Goal: Transaction & Acquisition: Purchase product/service

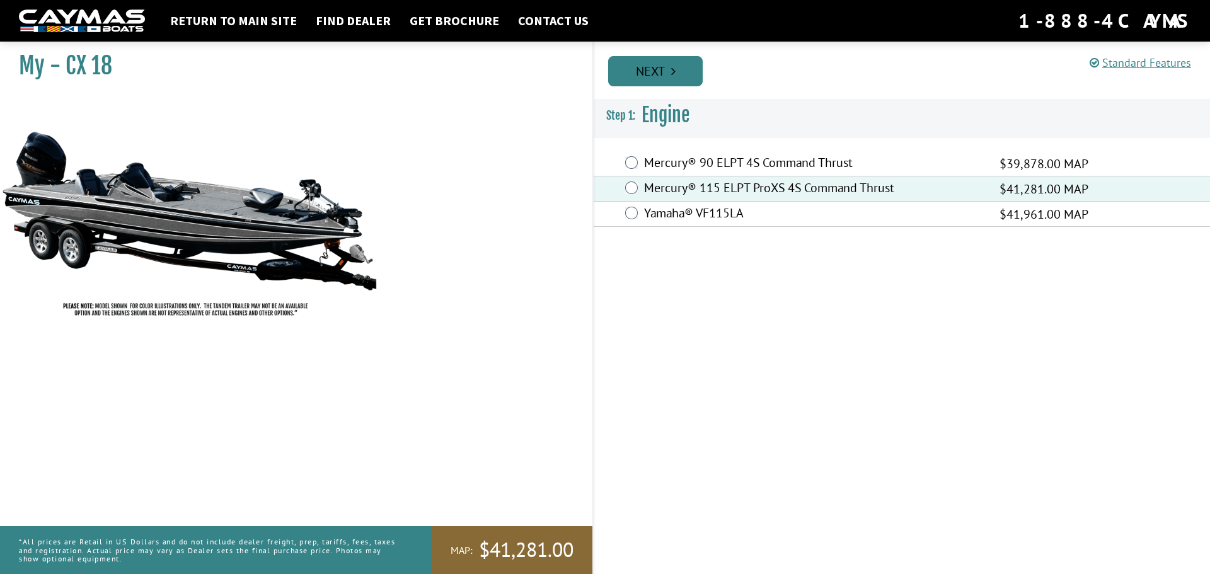
click at [649, 71] on link "Next" at bounding box center [655, 71] width 95 height 30
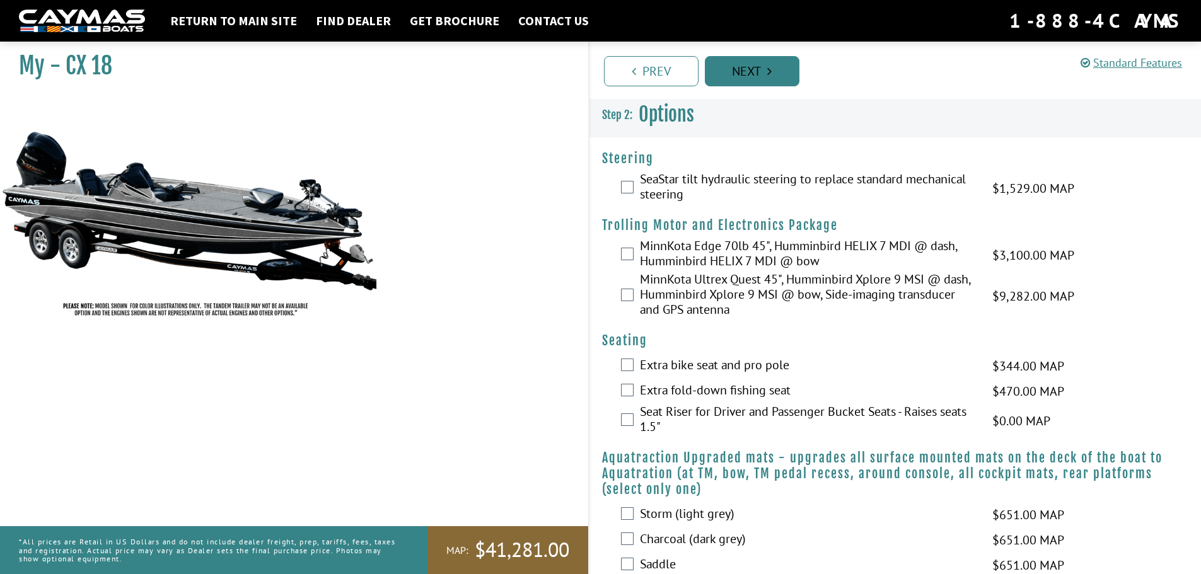
click at [760, 73] on link "Next" at bounding box center [752, 71] width 95 height 30
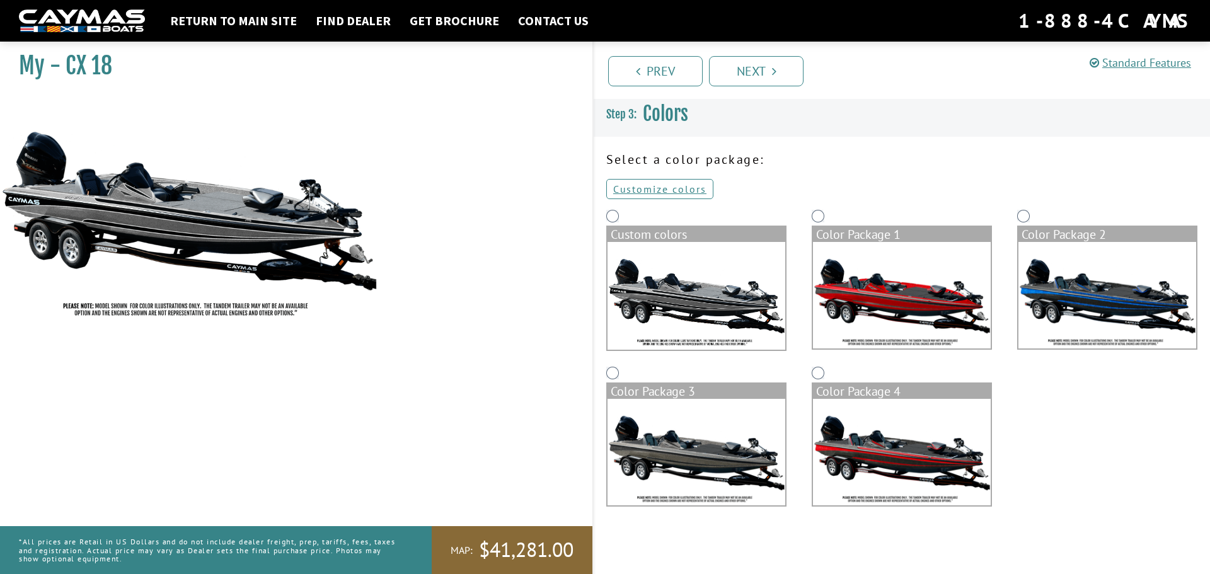
click at [908, 297] on img at bounding box center [902, 295] width 178 height 107
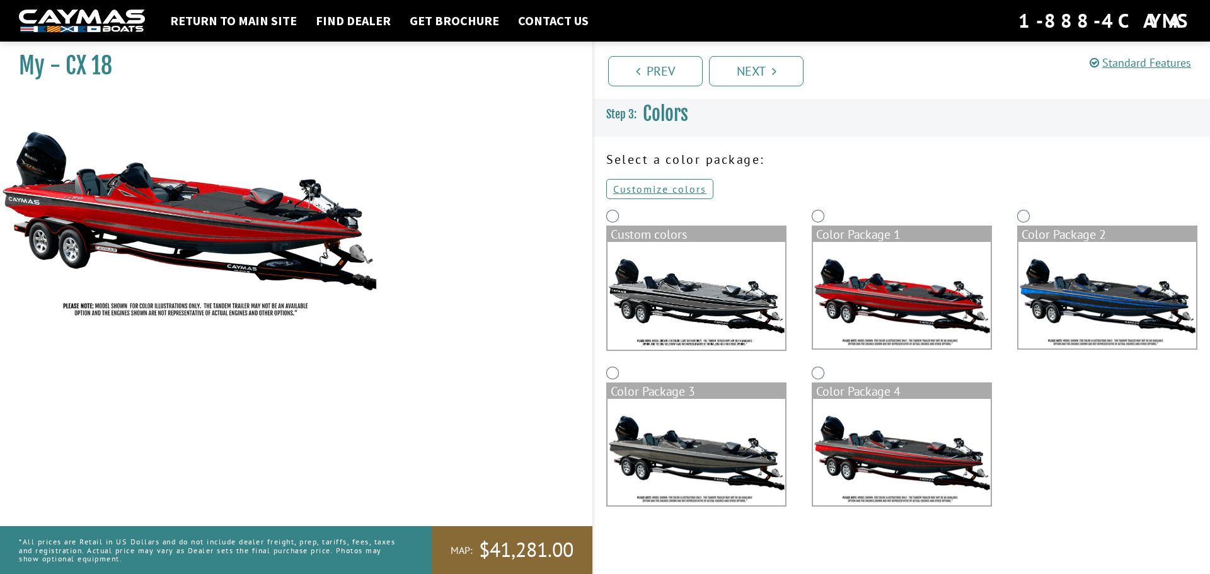
click at [891, 464] on img at bounding box center [902, 452] width 178 height 107
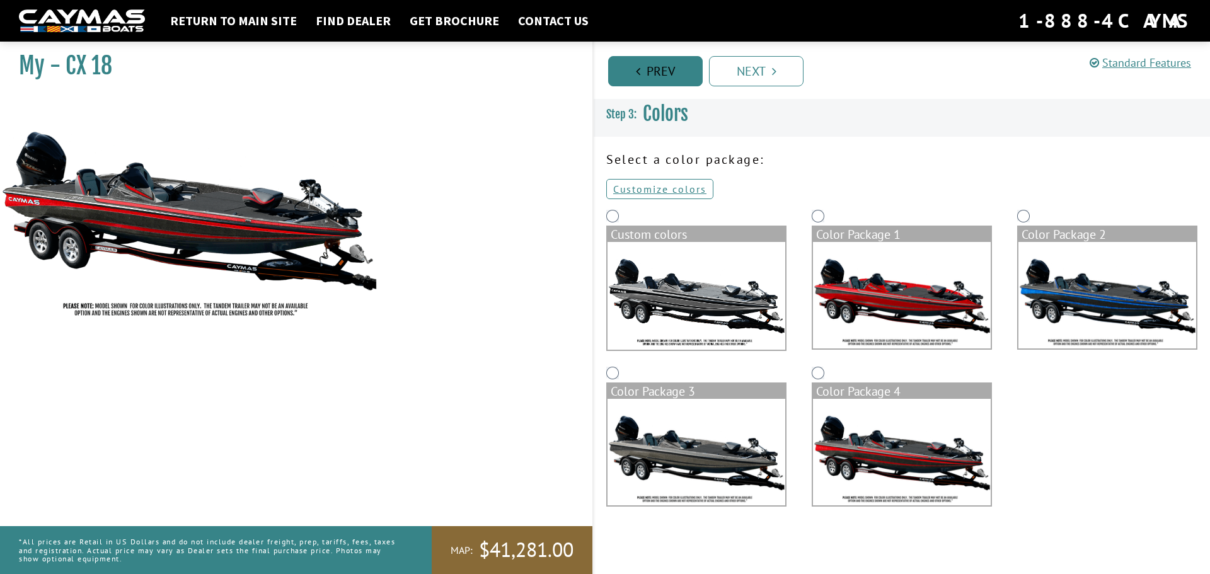
click at [646, 72] on link "Prev" at bounding box center [655, 71] width 95 height 30
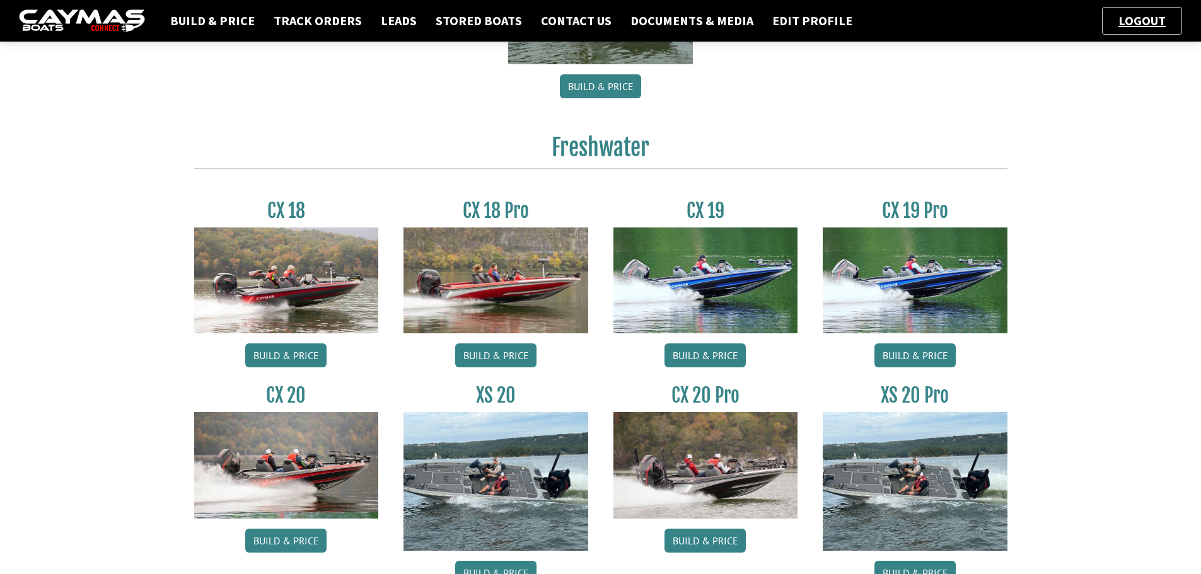
scroll to position [504, 0]
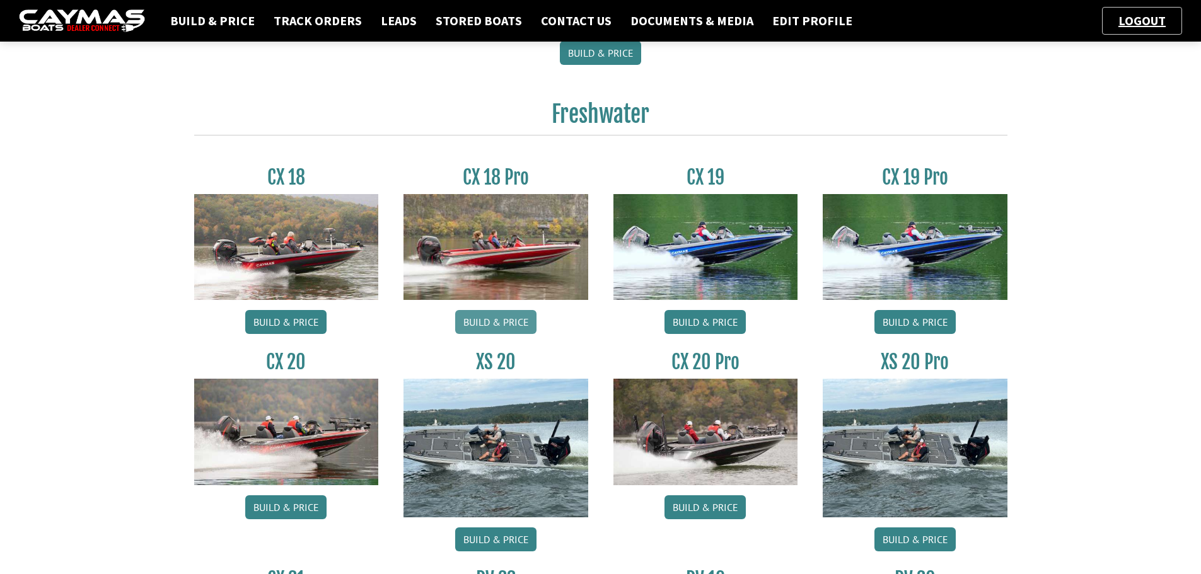
click at [511, 322] on link "Build & Price" at bounding box center [495, 322] width 81 height 24
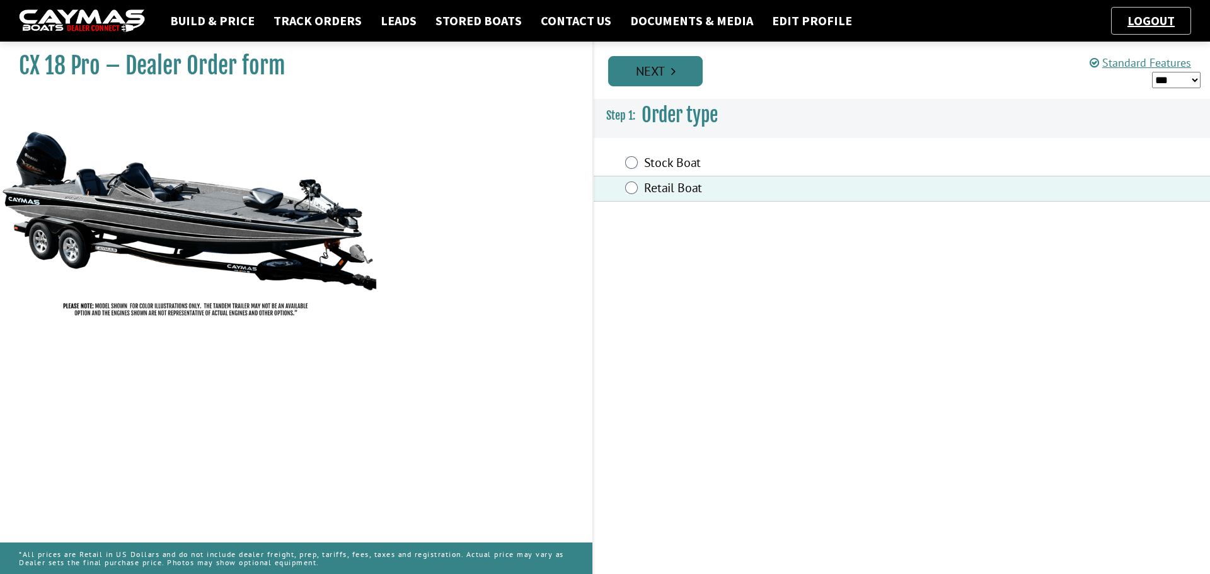
click at [650, 69] on link "Next" at bounding box center [655, 71] width 95 height 30
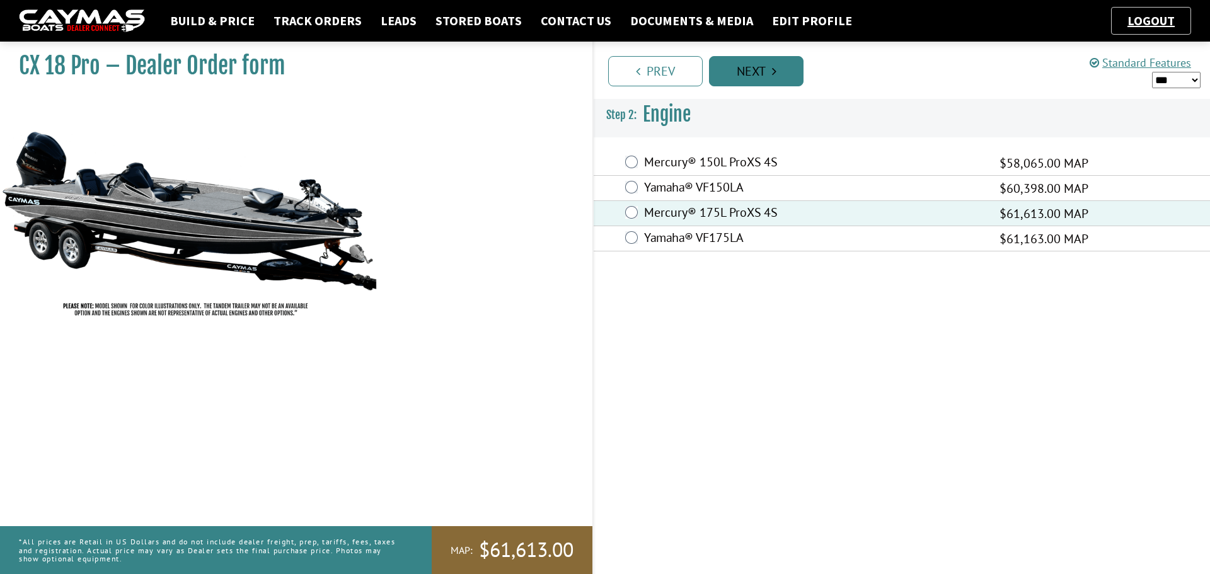
click at [761, 66] on link "Next" at bounding box center [756, 71] width 95 height 30
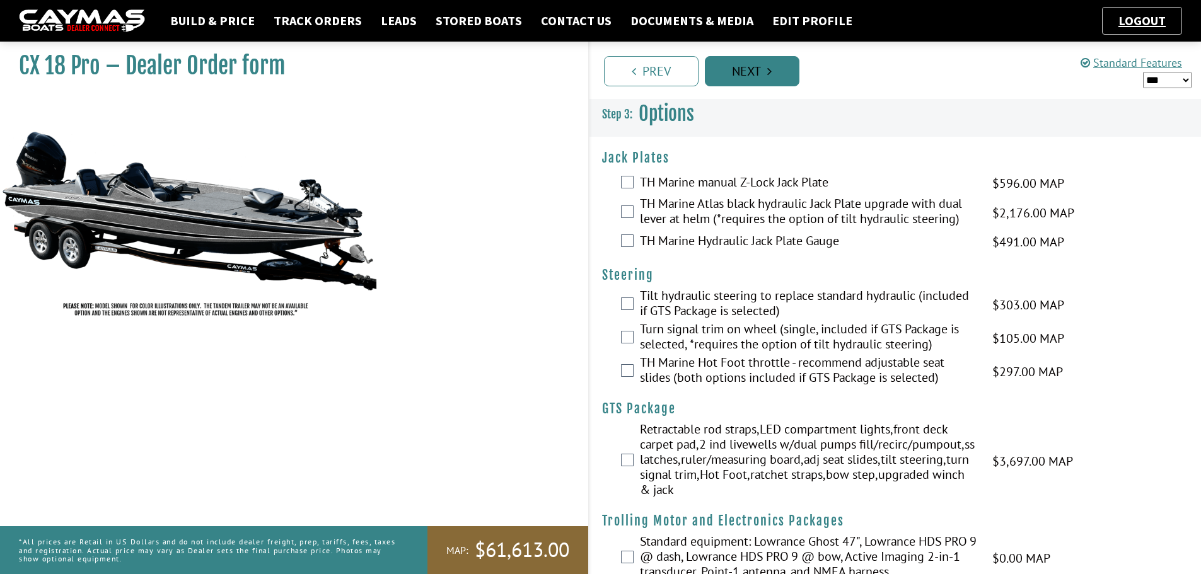
click at [761, 66] on link "Next" at bounding box center [752, 71] width 95 height 30
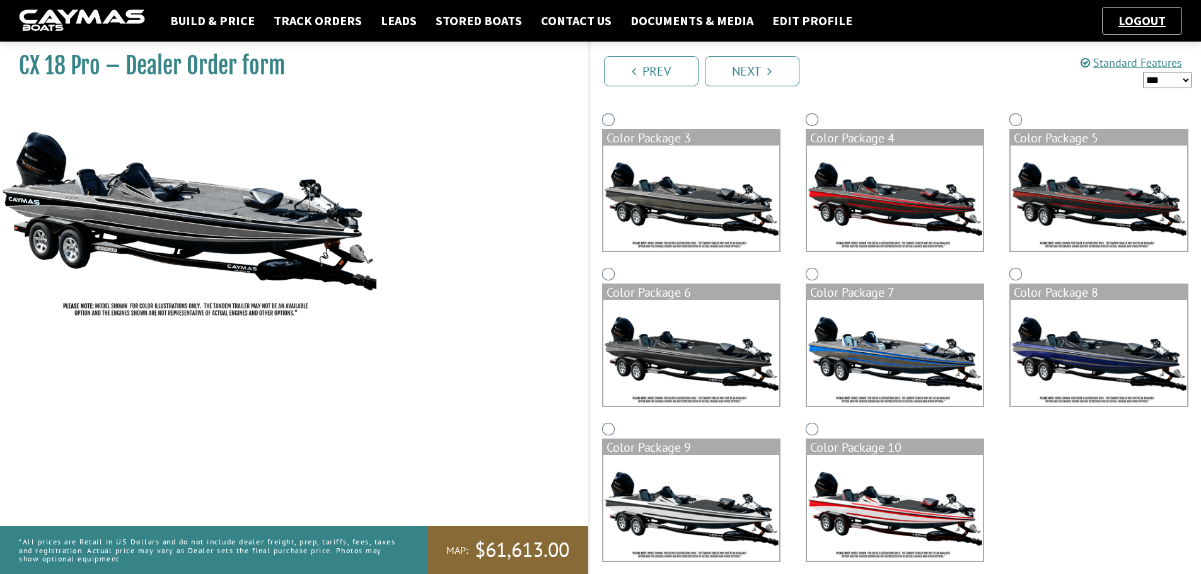
scroll to position [265, 0]
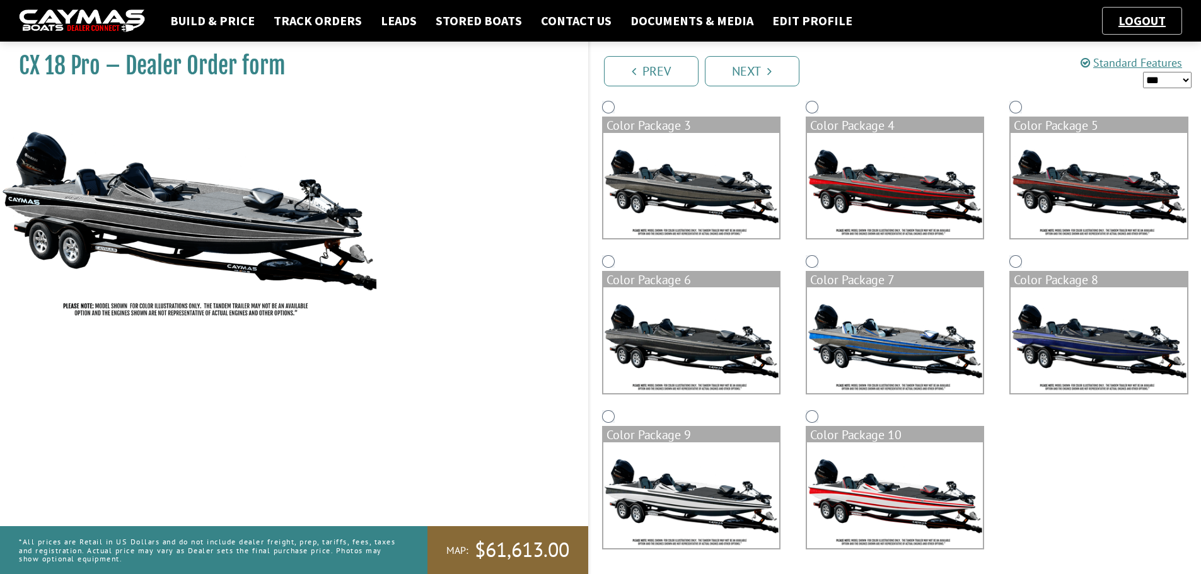
click at [886, 483] on img at bounding box center [895, 495] width 176 height 106
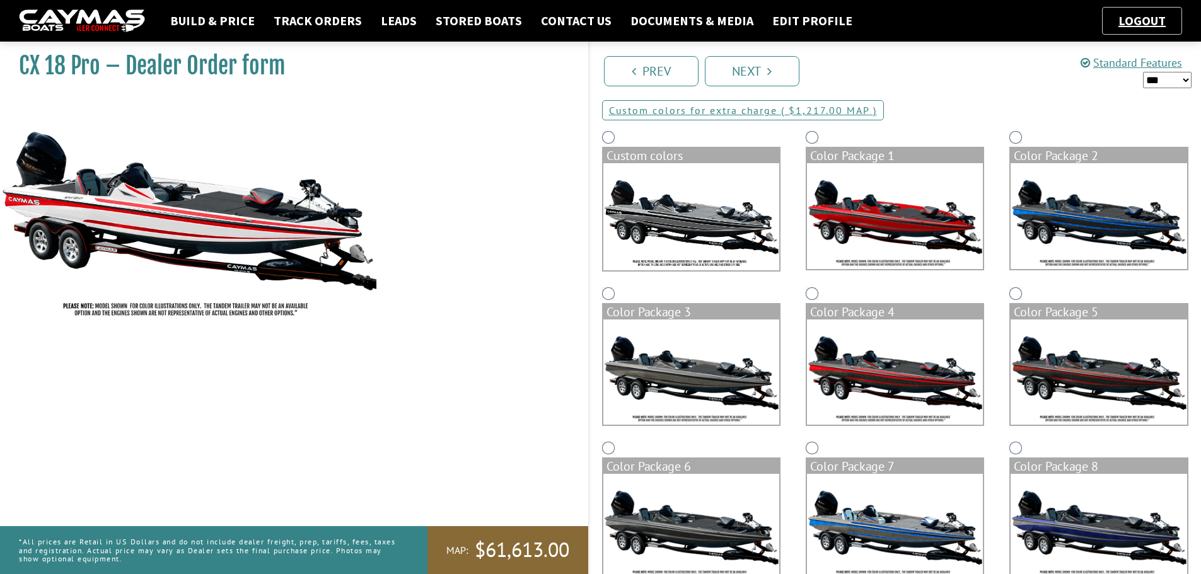
scroll to position [76, 0]
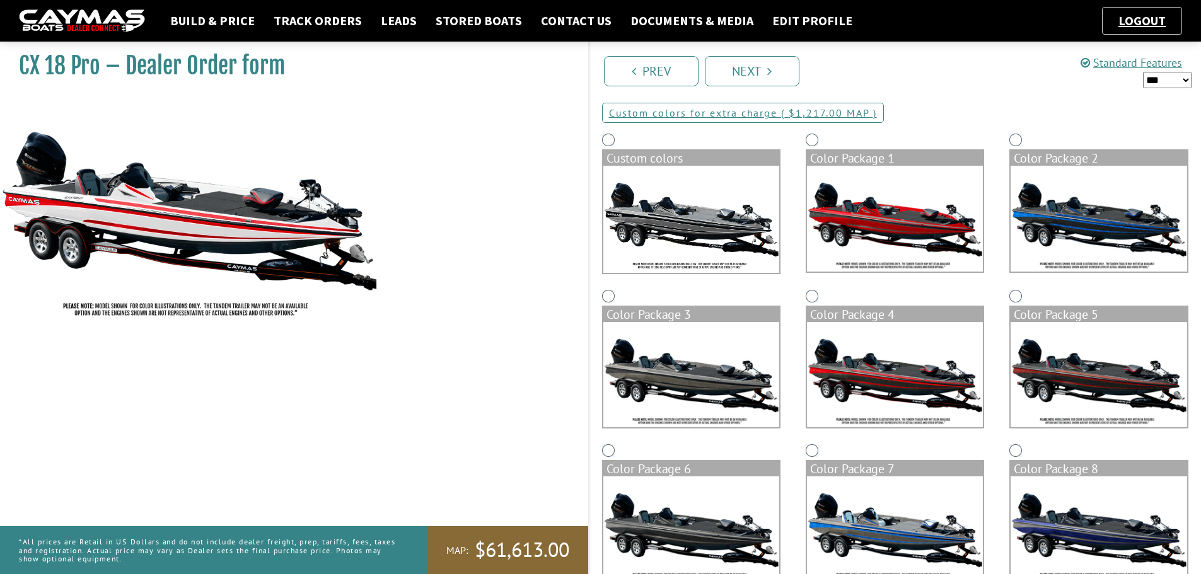
click at [1093, 395] on img at bounding box center [1098, 375] width 176 height 106
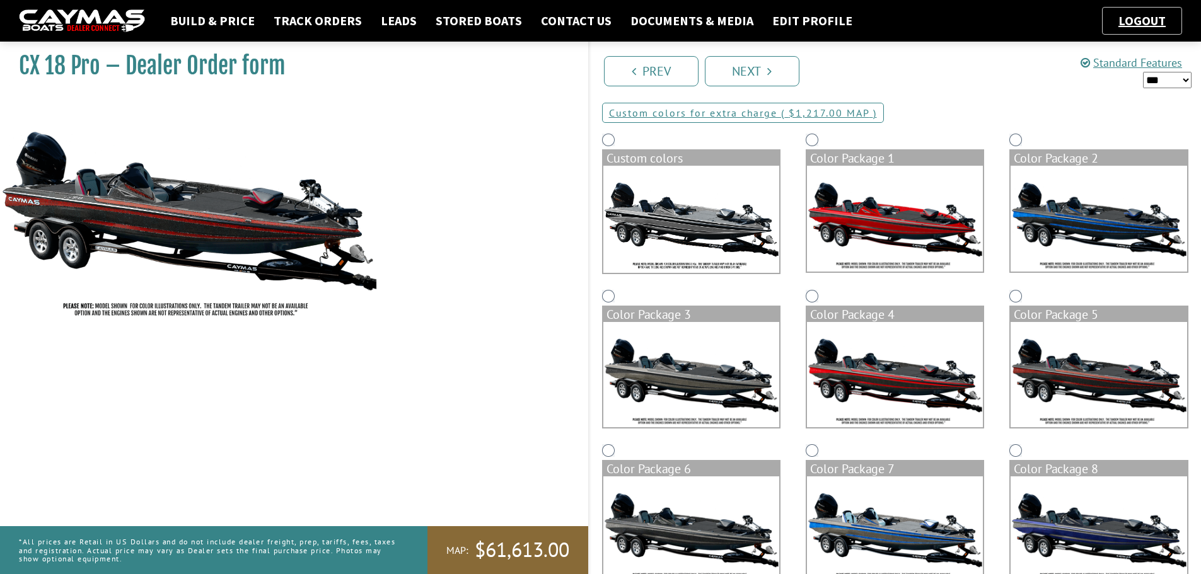
click at [877, 380] on img at bounding box center [895, 375] width 176 height 106
click at [1078, 374] on img at bounding box center [1098, 375] width 176 height 106
click at [905, 389] on img at bounding box center [895, 375] width 176 height 106
click at [1154, 389] on img at bounding box center [1098, 375] width 176 height 106
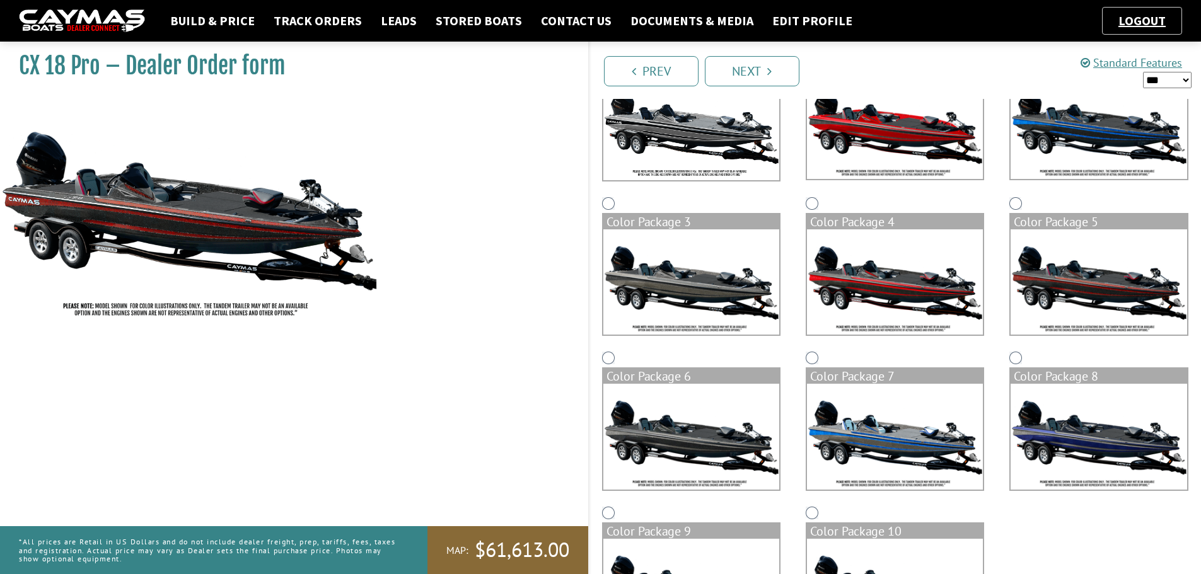
scroll to position [0, 0]
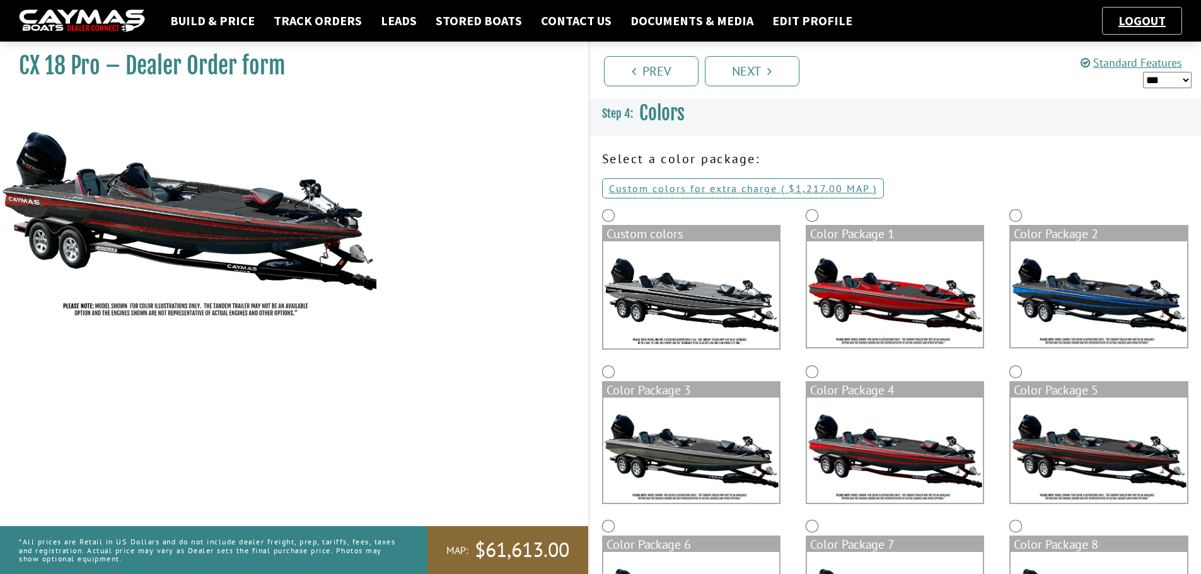
click at [735, 83] on link "Next" at bounding box center [752, 71] width 95 height 30
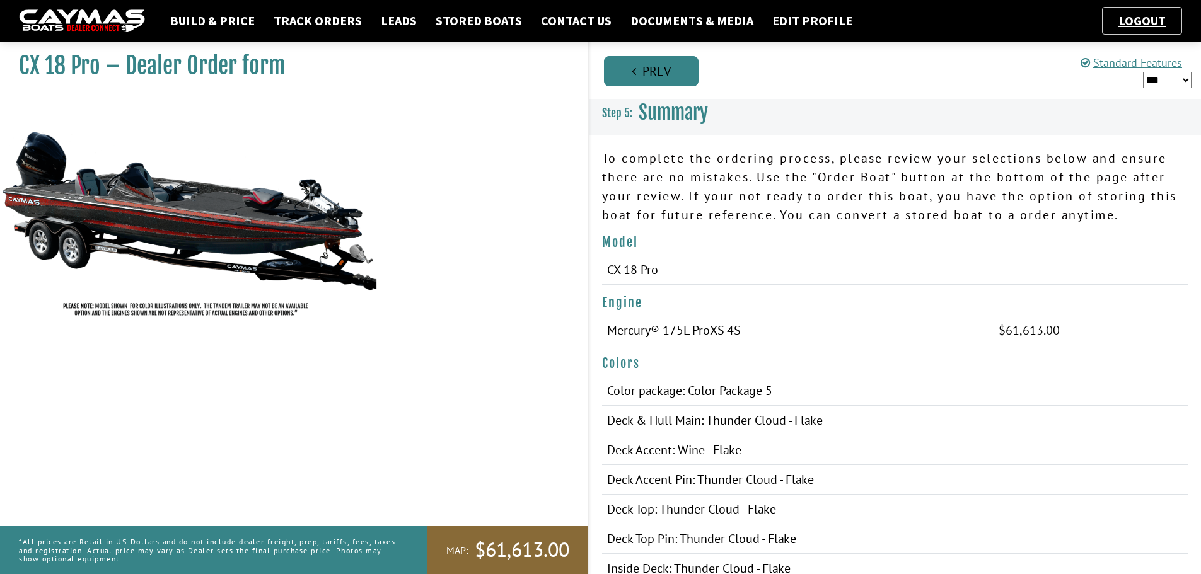
click at [637, 73] on link "Prev" at bounding box center [651, 71] width 95 height 30
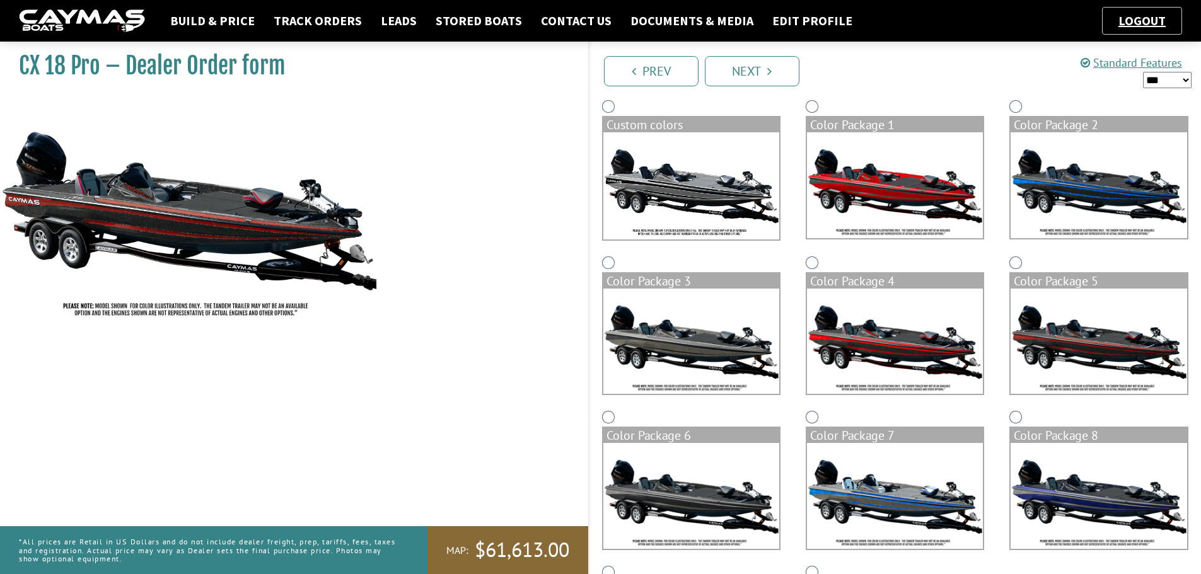
scroll to position [126, 0]
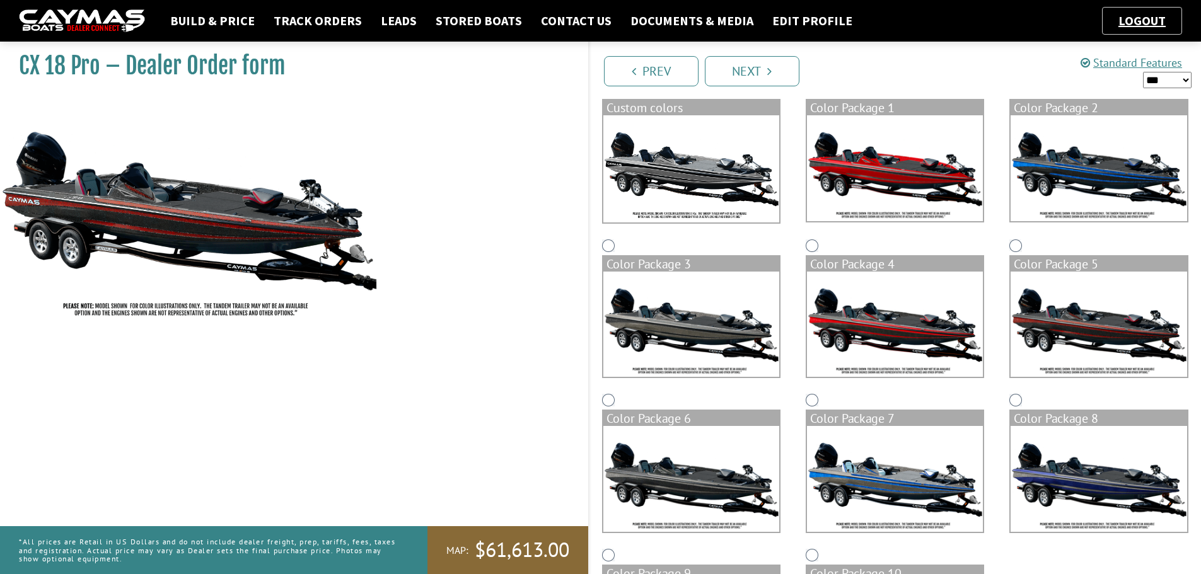
click at [889, 330] on img at bounding box center [895, 325] width 176 height 106
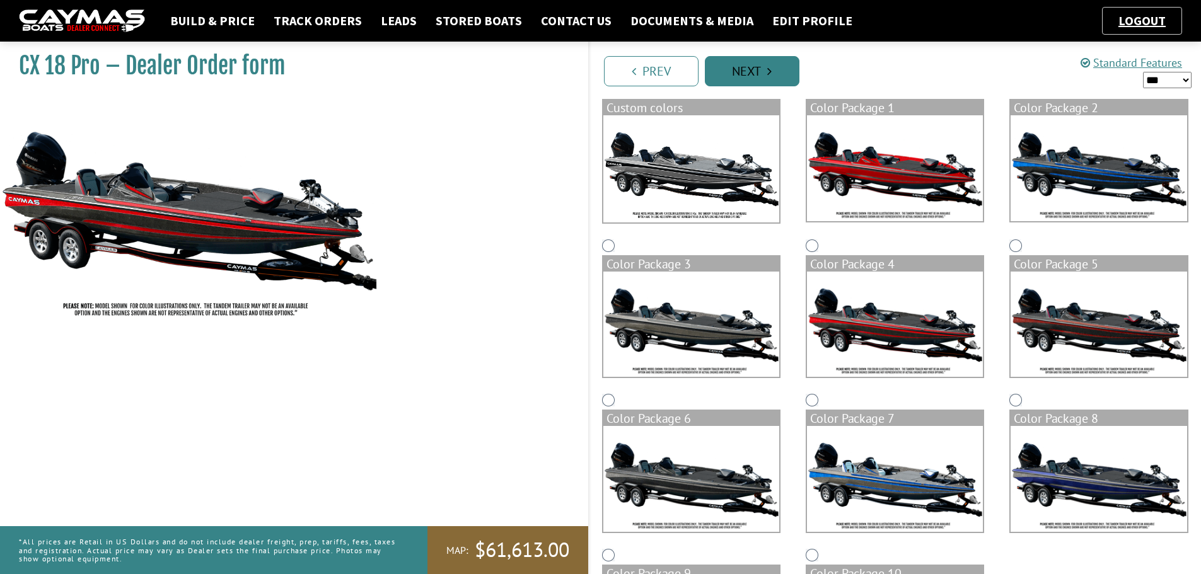
click at [772, 72] on link "Next" at bounding box center [752, 71] width 95 height 30
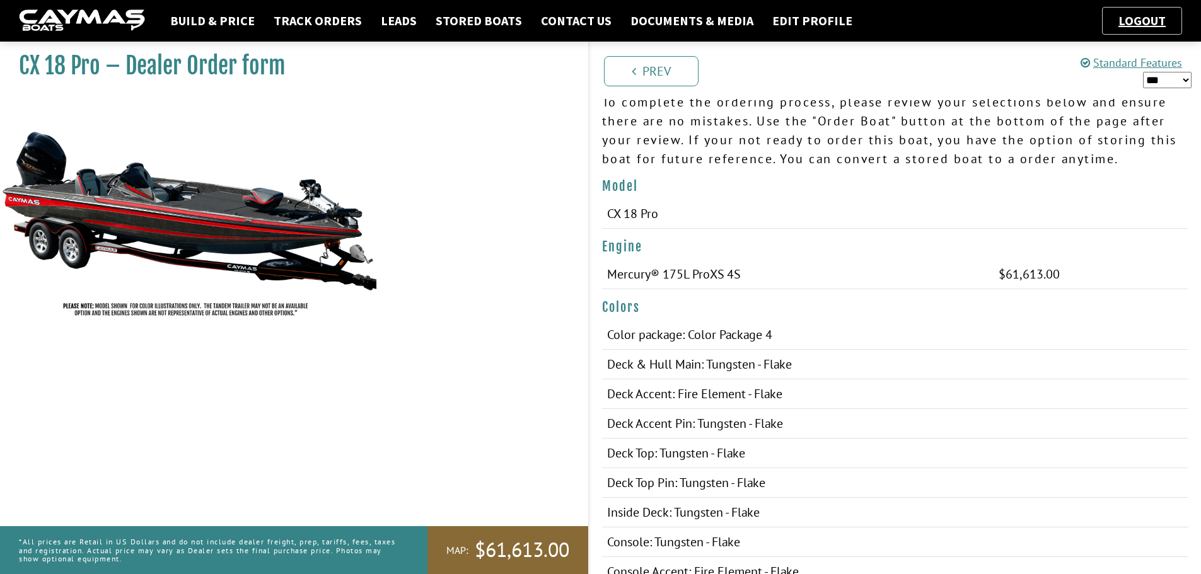
scroll to position [0, 0]
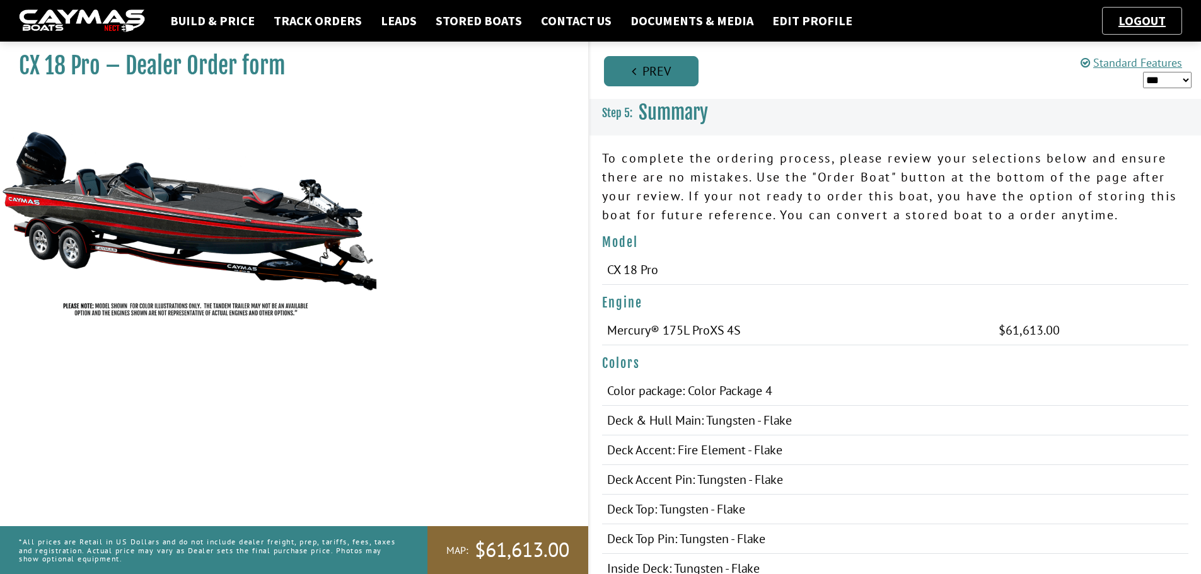
click at [659, 67] on link "Prev" at bounding box center [651, 71] width 95 height 30
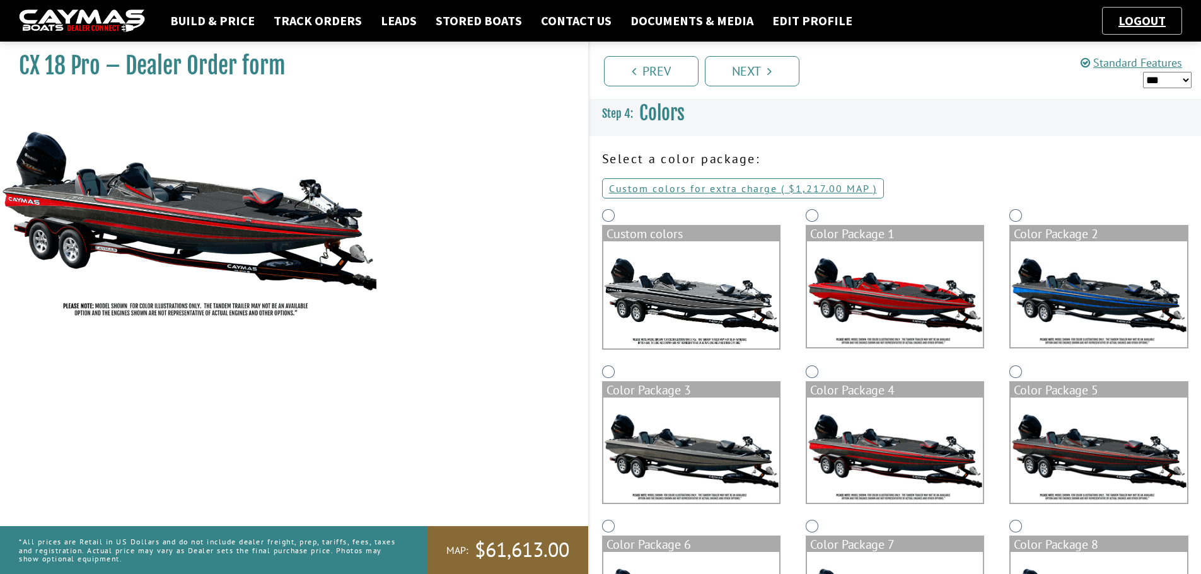
click at [861, 312] on img at bounding box center [895, 294] width 176 height 106
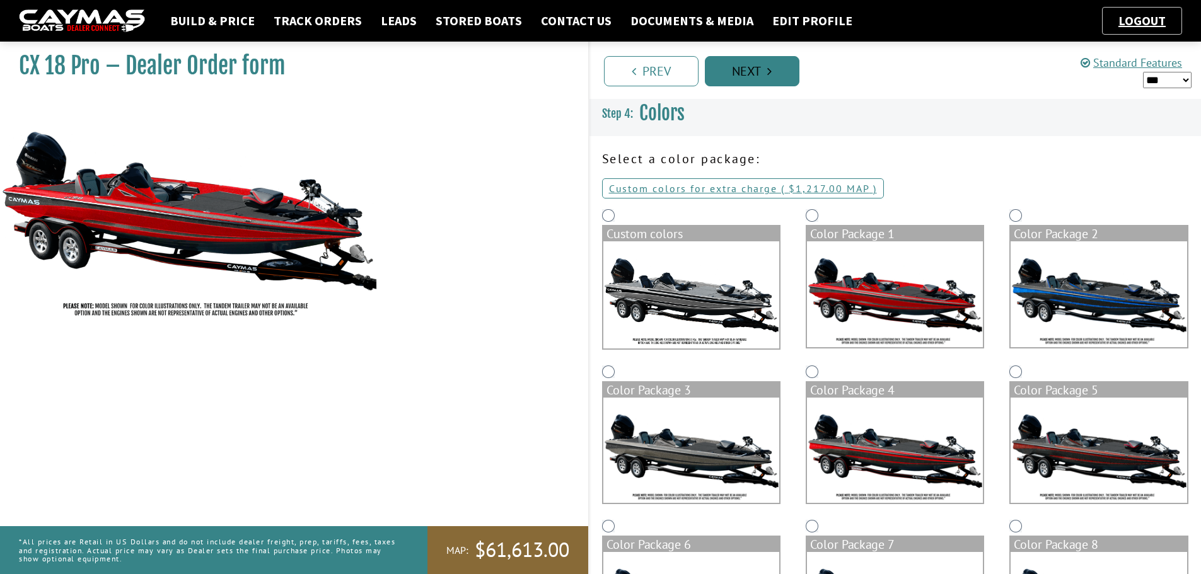
click at [768, 67] on icon "Pagination" at bounding box center [769, 71] width 4 height 13
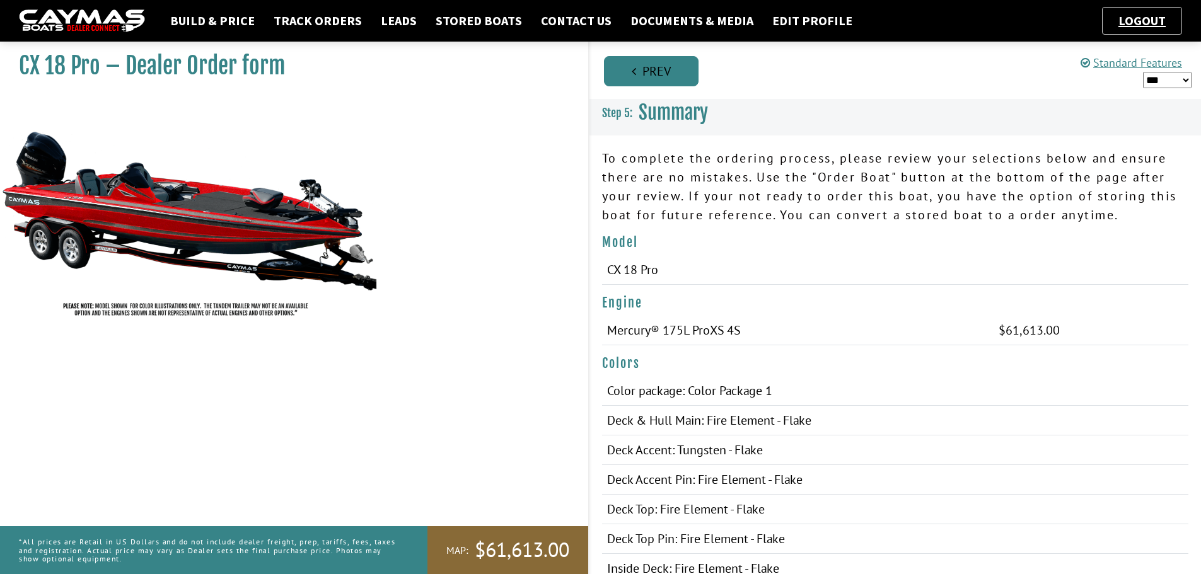
click at [616, 71] on link "Prev" at bounding box center [651, 71] width 95 height 30
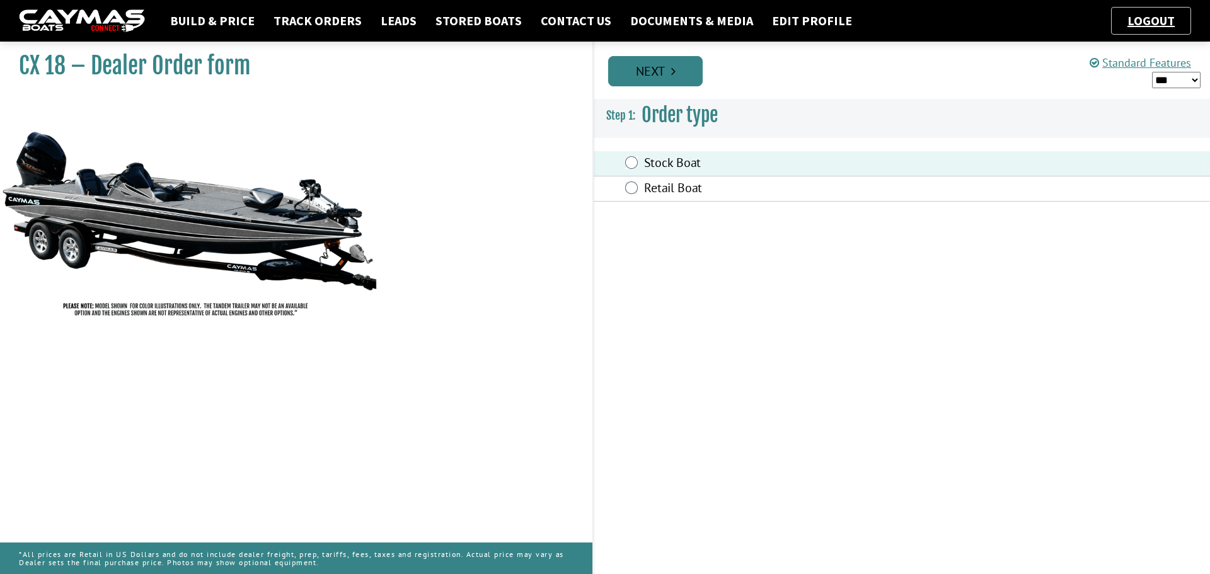
click at [659, 71] on link "Next" at bounding box center [655, 71] width 95 height 30
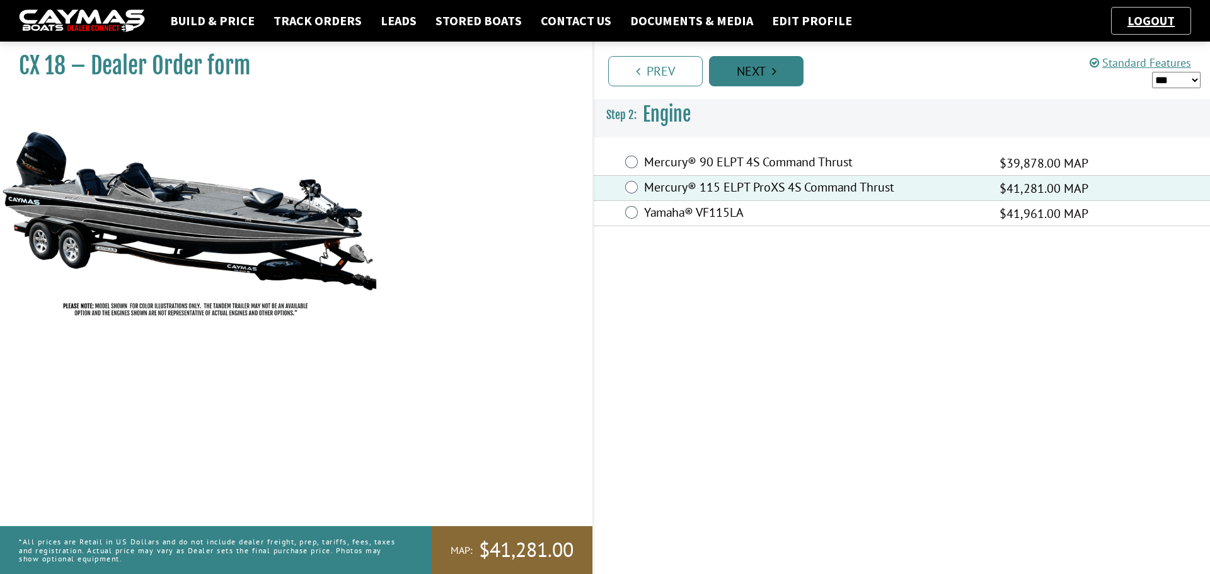
click at [764, 72] on link "Next" at bounding box center [756, 71] width 95 height 30
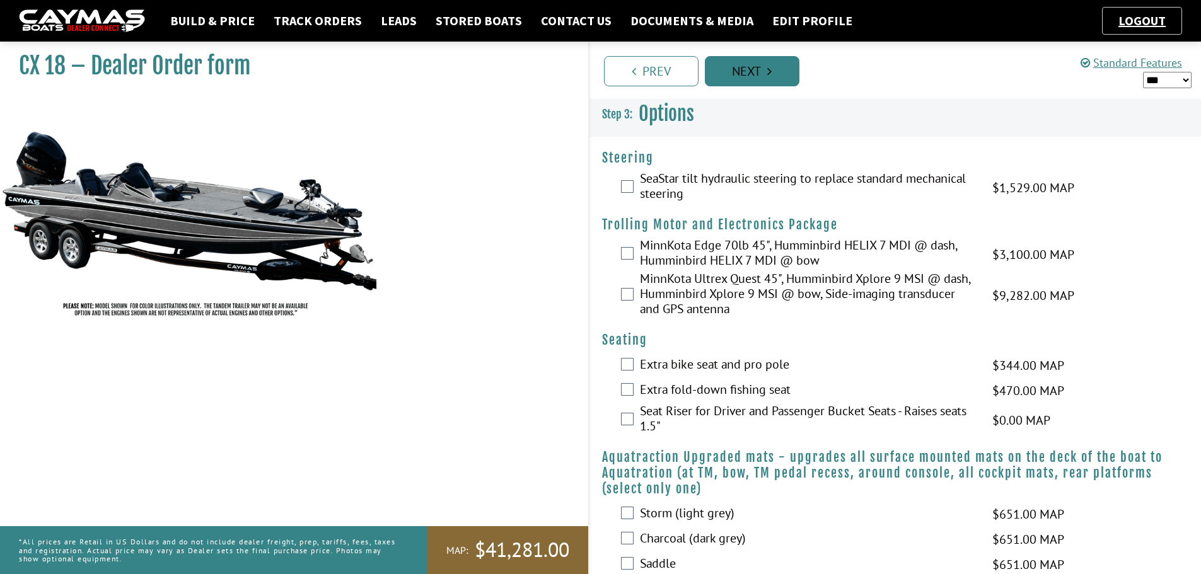
click at [764, 72] on link "Next" at bounding box center [752, 71] width 95 height 30
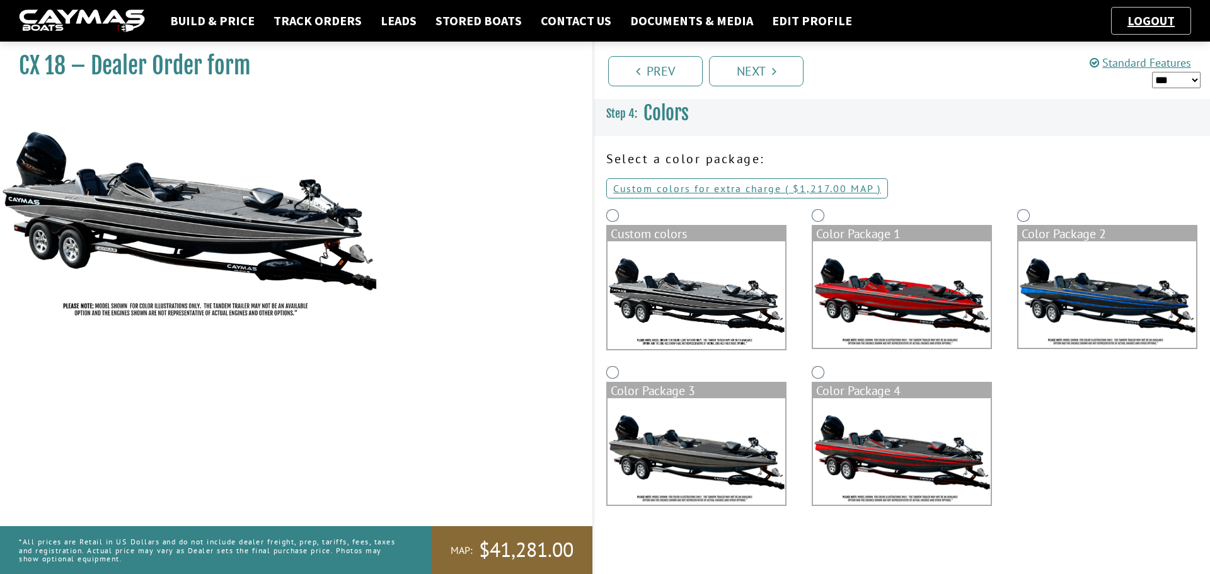
click at [644, 279] on img at bounding box center [697, 295] width 178 height 108
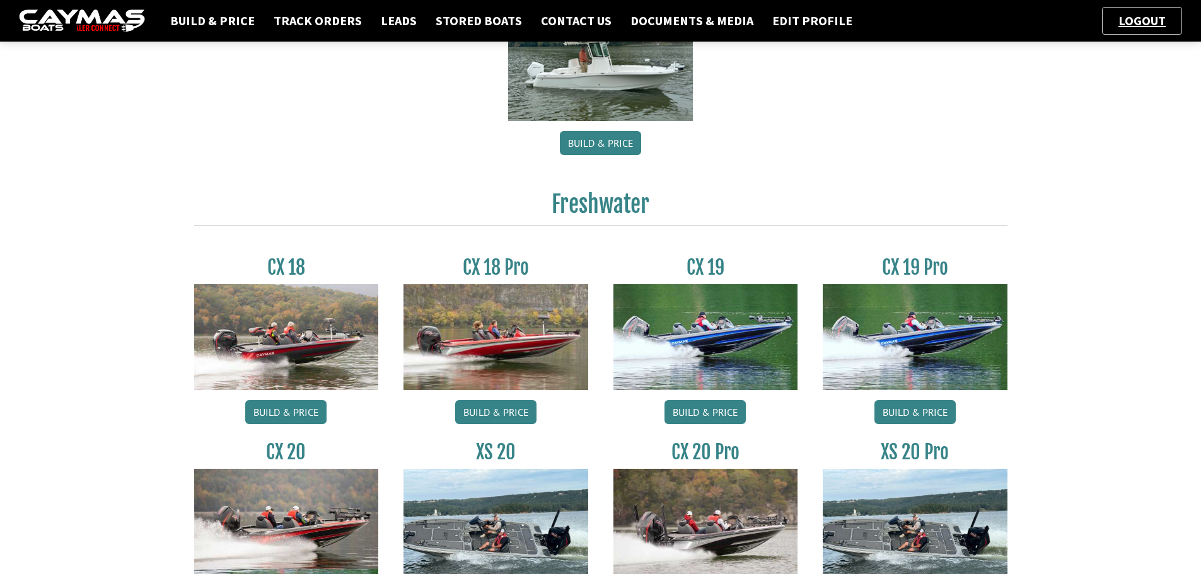
scroll to position [441, 0]
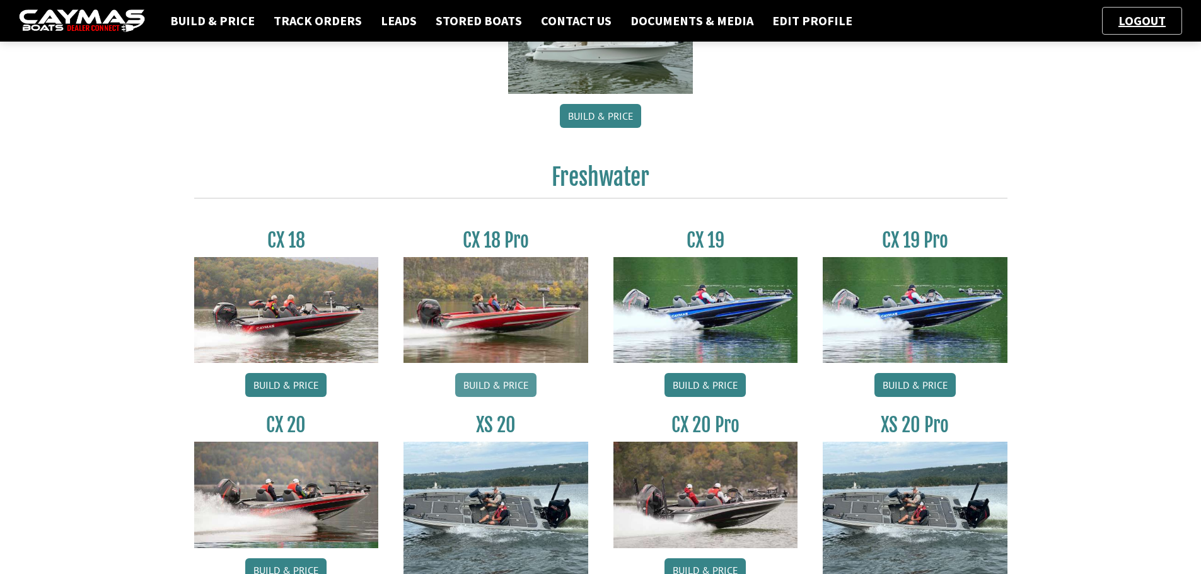
click at [520, 384] on link "Build & Price" at bounding box center [495, 385] width 81 height 24
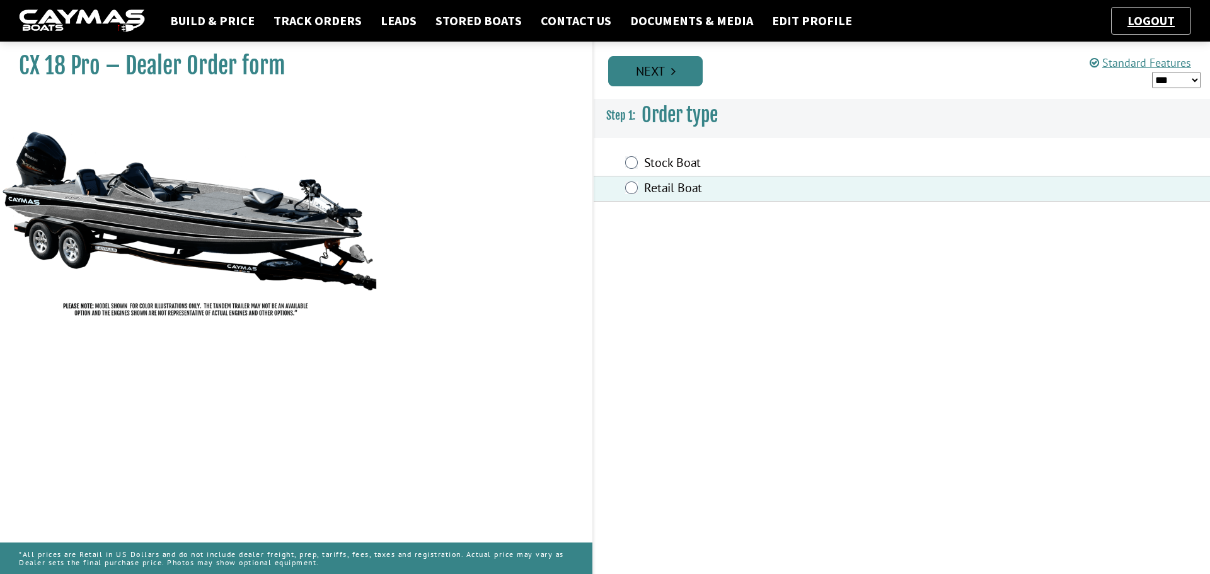
click at [650, 69] on link "Next" at bounding box center [655, 71] width 95 height 30
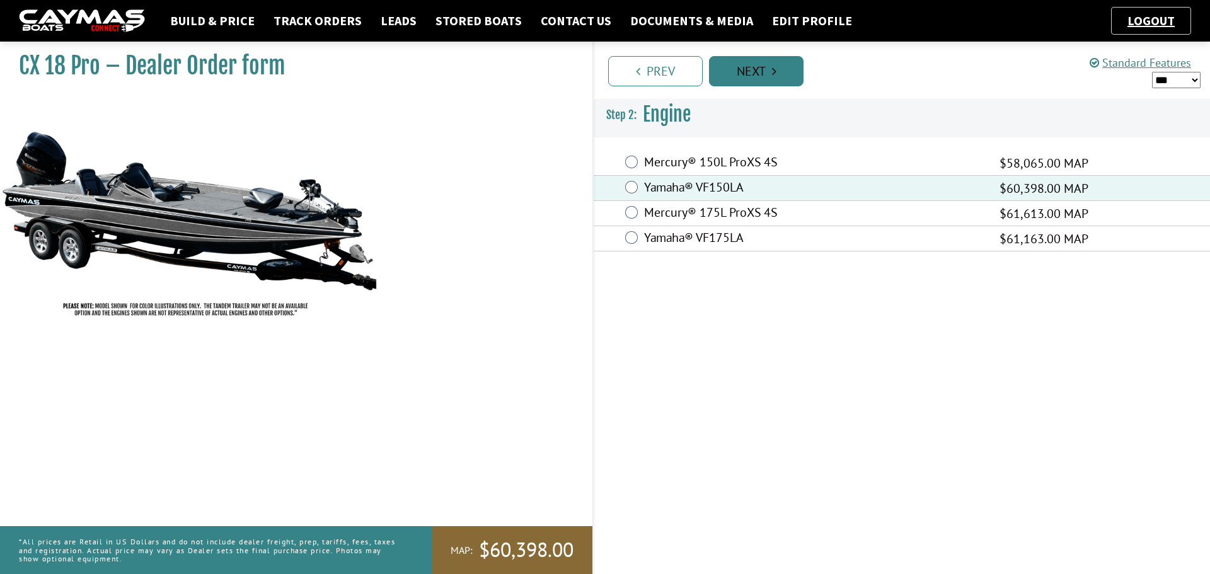
click at [747, 74] on link "Next" at bounding box center [756, 71] width 95 height 30
